Goal: Task Accomplishment & Management: Manage account settings

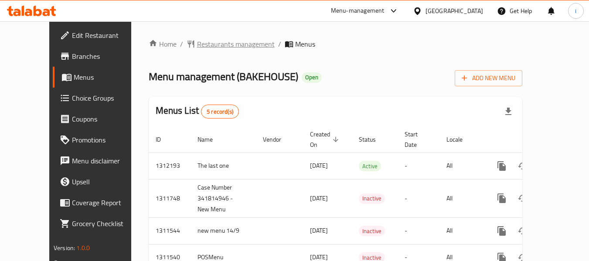
click at [197, 47] on span "Restaurants management" at bounding box center [236, 44] width 78 height 10
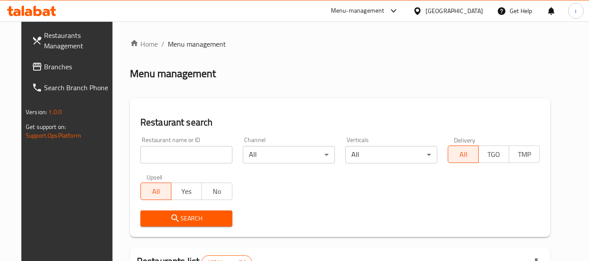
click at [44, 64] on span "Branches" at bounding box center [78, 66] width 69 height 10
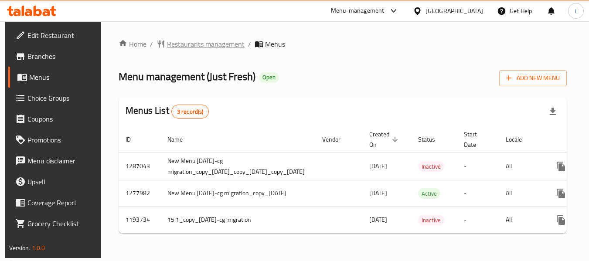
click at [184, 43] on span "Restaurants management" at bounding box center [206, 44] width 78 height 10
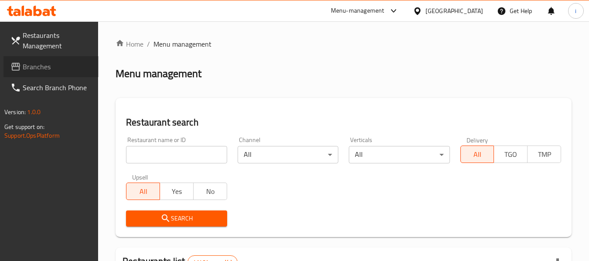
click at [31, 71] on span "Branches" at bounding box center [57, 66] width 69 height 10
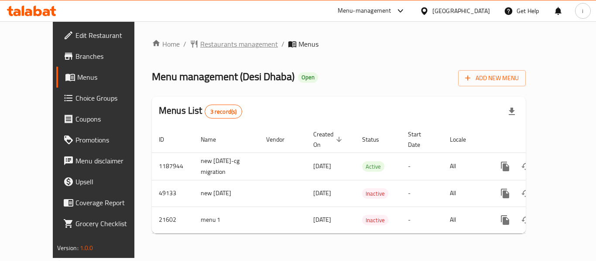
click at [200, 46] on span "Restaurants management" at bounding box center [239, 44] width 78 height 10
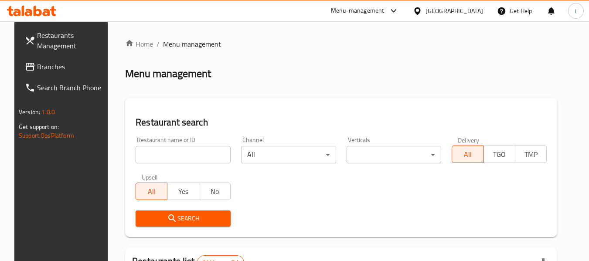
click at [48, 75] on link "Branches" at bounding box center [65, 66] width 95 height 21
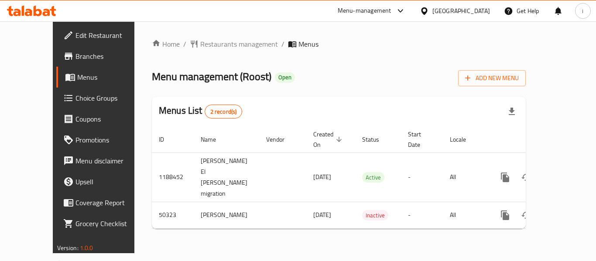
click at [75, 100] on span "Choice Groups" at bounding box center [110, 98] width 70 height 10
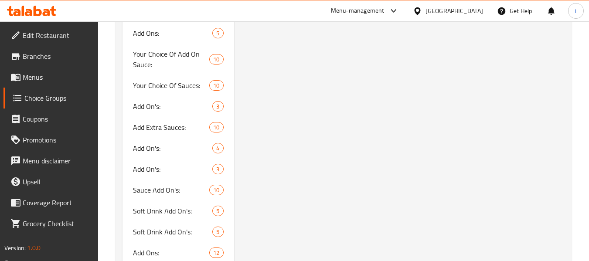
scroll to position [1025, 0]
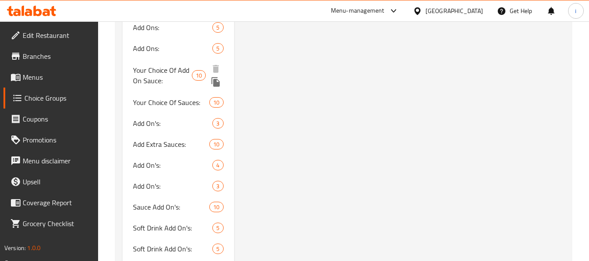
drag, startPoint x: 155, startPoint y: 72, endPoint x: 169, endPoint y: 78, distance: 15.5
click at [155, 72] on span "Your Choice Of Add On Sauce:" at bounding box center [162, 75] width 59 height 21
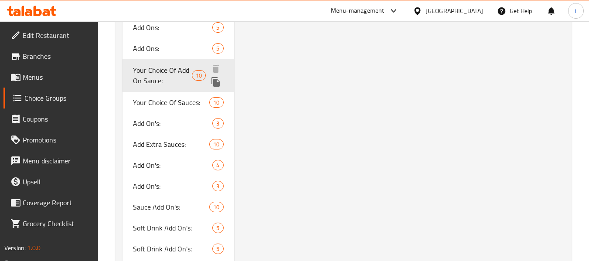
type input "Your Choice Of Add On Sauce:"
type input "إختيارك من الصوص الإضافي:"
type input "0"
click at [170, 77] on div "Your Choice Of Add On Sauce: 10" at bounding box center [178, 75] width 111 height 33
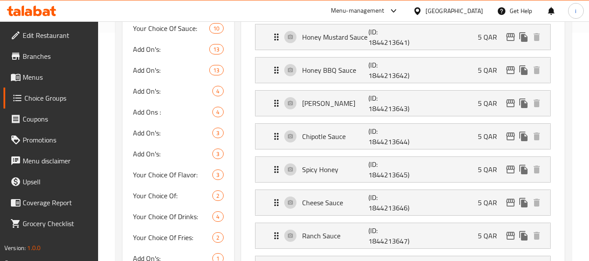
scroll to position [174, 0]
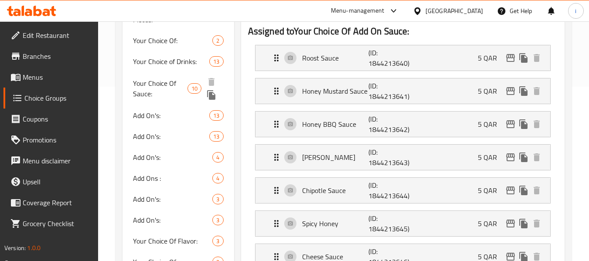
click at [167, 89] on span "Your Choice Of Sauce:" at bounding box center [160, 88] width 54 height 21
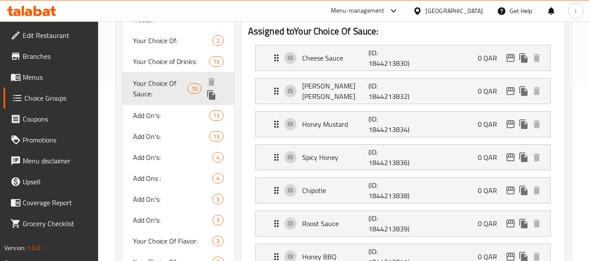
type input "Your Choice Of Sauce:"
type input "اختيارك من الصوص:"
type input "2"
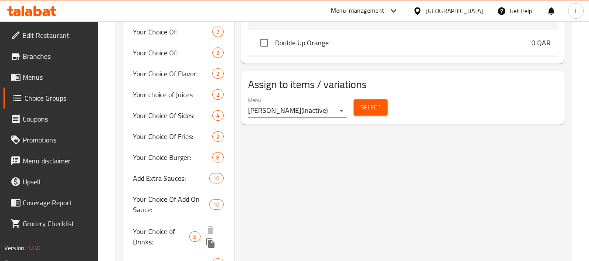
scroll to position [676, 0]
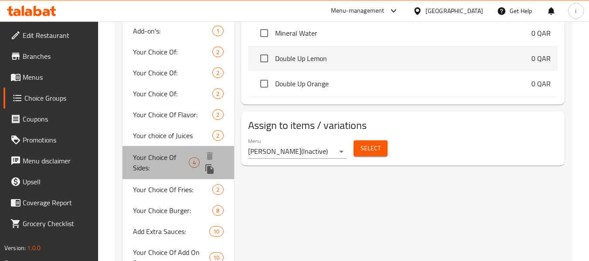
click at [151, 153] on span "Your Choice Of Sides:" at bounding box center [161, 162] width 56 height 21
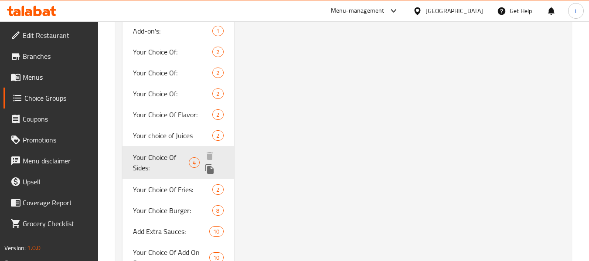
type input "Your Choice Of Sides:"
type input "إختيارك من الأطباق الجانبية:"
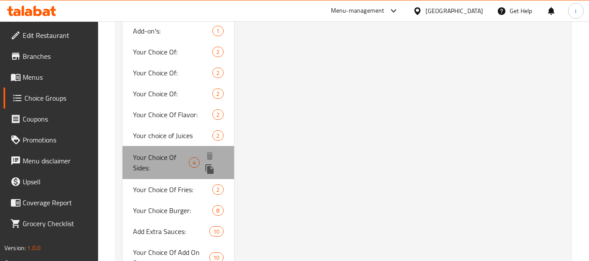
click at [151, 153] on span "Your Choice Of Sides:" at bounding box center [161, 162] width 56 height 21
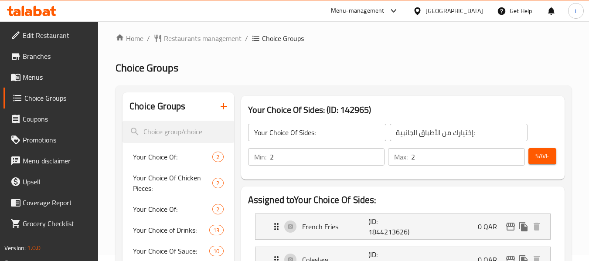
scroll to position [0, 0]
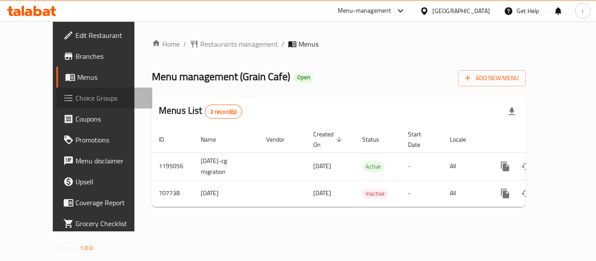
click at [75, 97] on span "Choice Groups" at bounding box center [110, 98] width 70 height 10
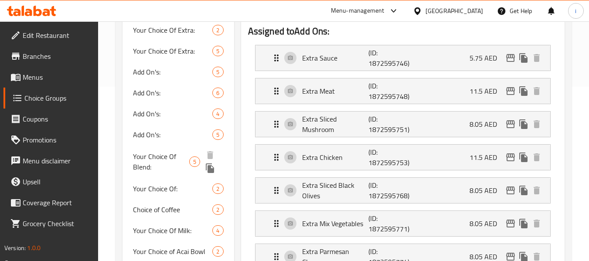
scroll to position [262, 0]
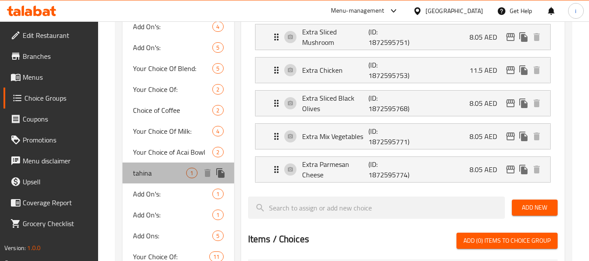
click at [150, 181] on div "tahina 1" at bounding box center [178, 173] width 111 height 21
type input "tahina"
type input "طحينة"
type input "1"
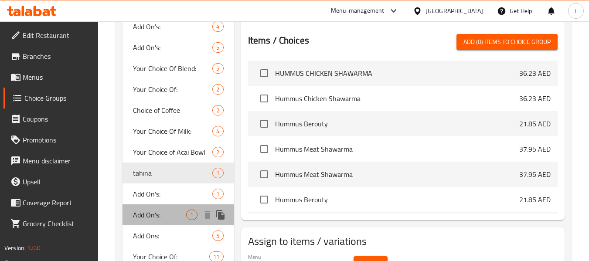
click at [161, 211] on span "Add On's:" at bounding box center [159, 215] width 53 height 10
type input "Add On's:"
type input "الإضافات:"
type input "0"
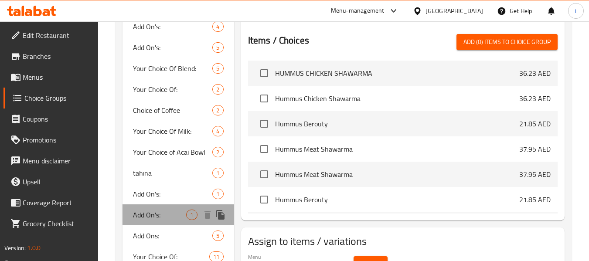
click at [161, 211] on span "Add On's:" at bounding box center [159, 215] width 53 height 10
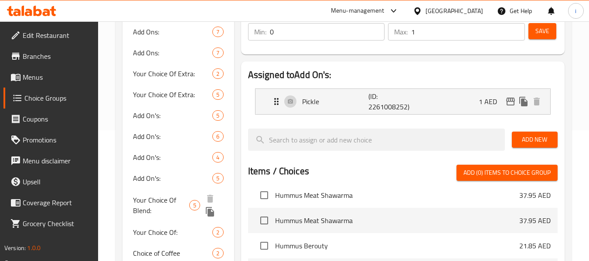
scroll to position [131, 0]
